Goal: Transaction & Acquisition: Purchase product/service

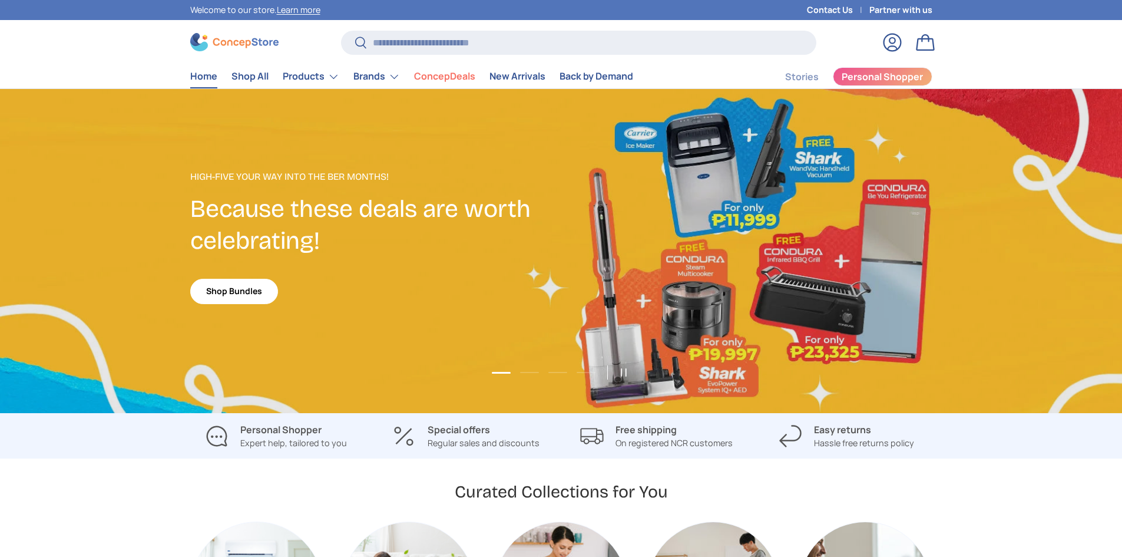
scroll to position [3047, 4815]
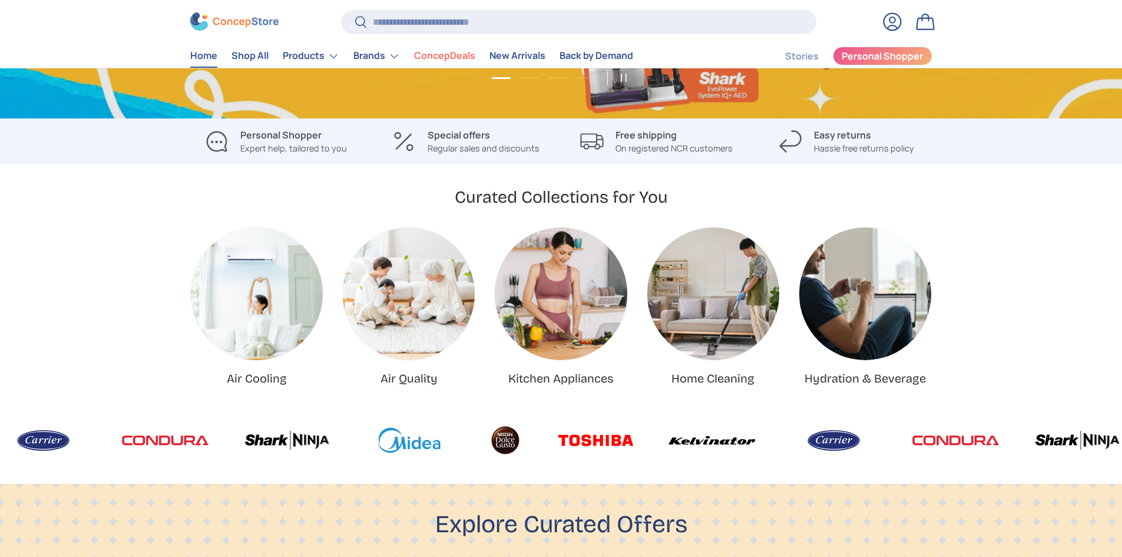
scroll to position [0, 0]
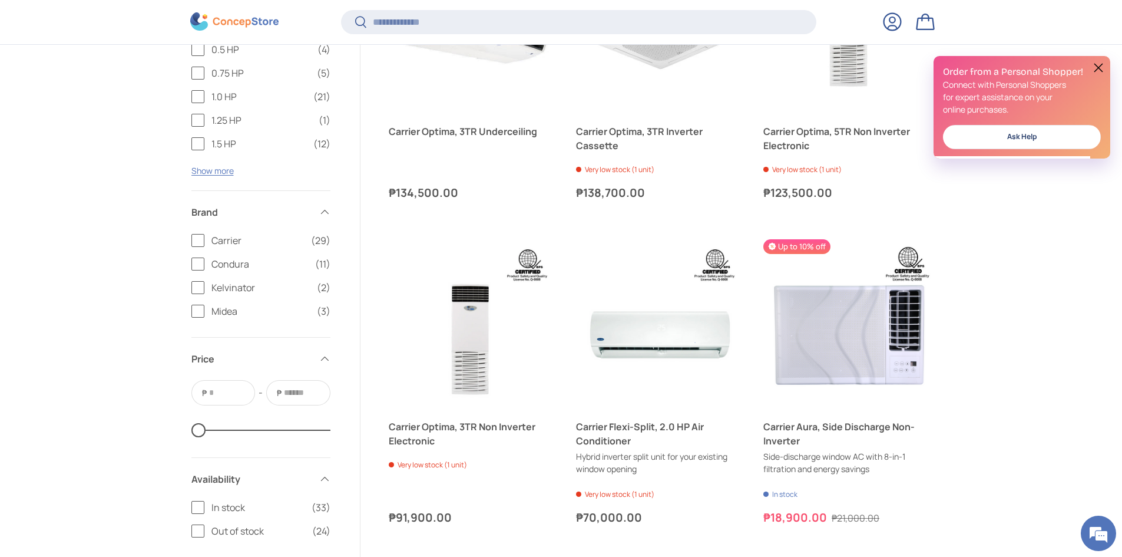
scroll to position [2118, 0]
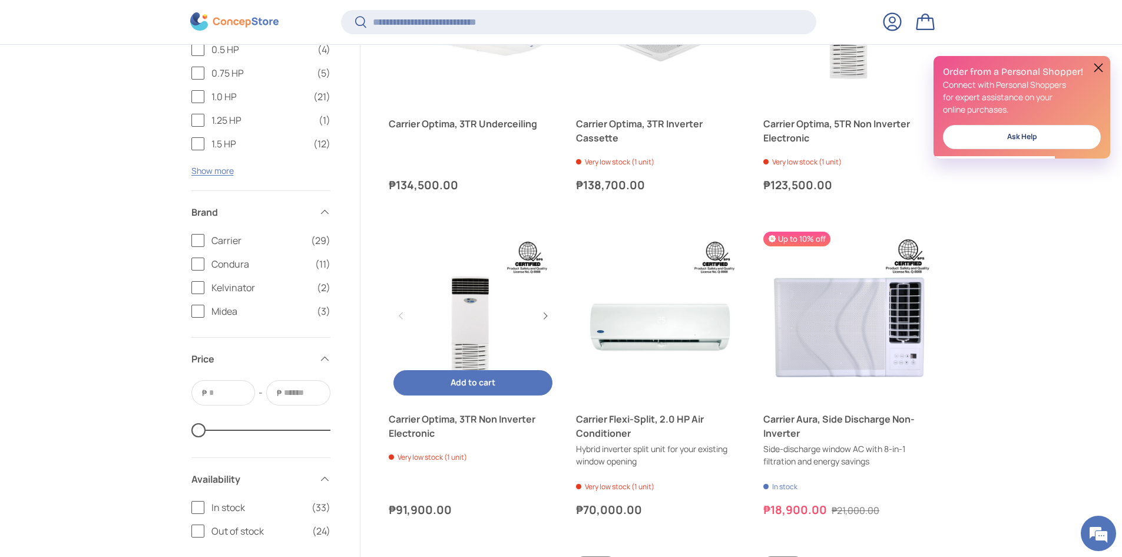
click at [481, 280] on link "Carrier Optima, 3TR Non Inverter Electronic" at bounding box center [473, 315] width 168 height 168
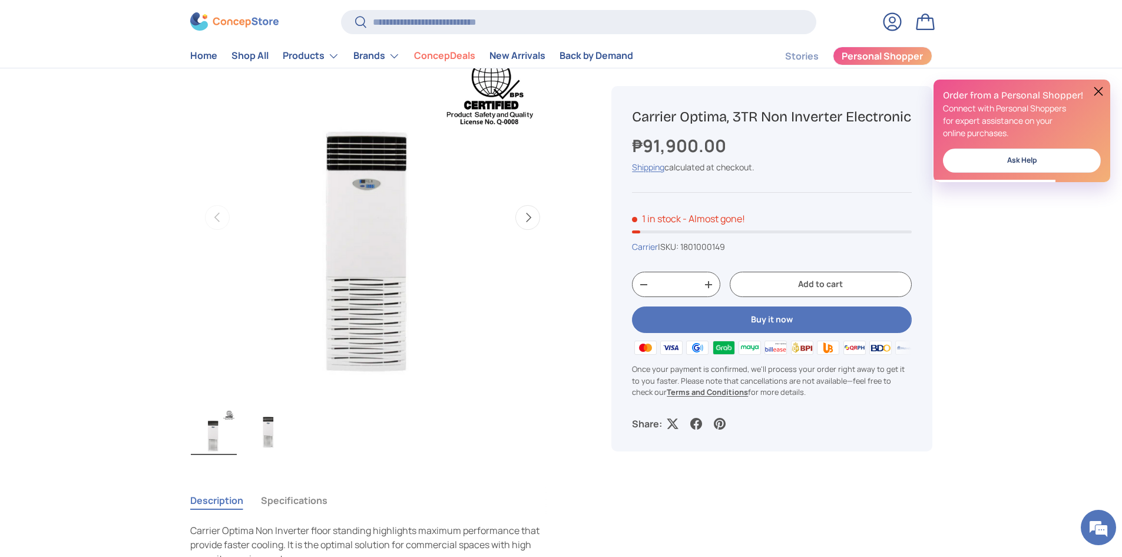
scroll to position [118, 0]
